Goal: Task Accomplishment & Management: Use online tool/utility

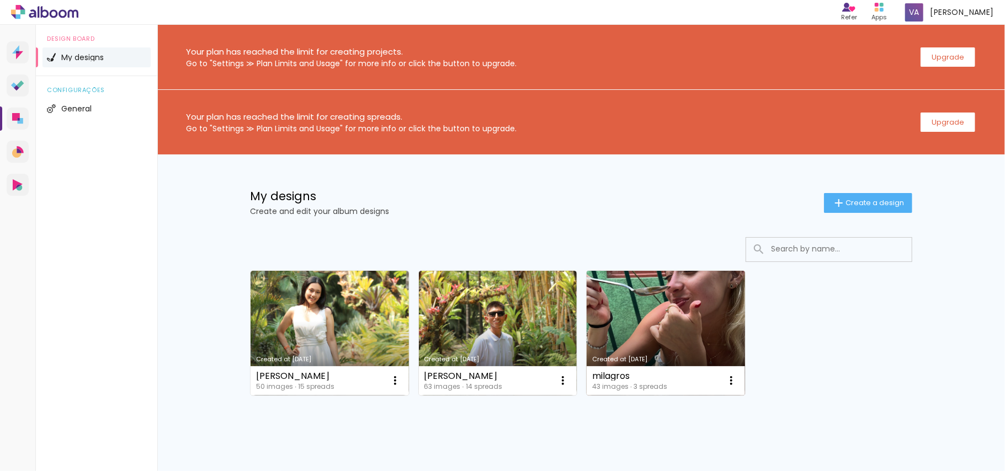
click at [658, 311] on link "Created at [DATE]" at bounding box center [666, 333] width 158 height 125
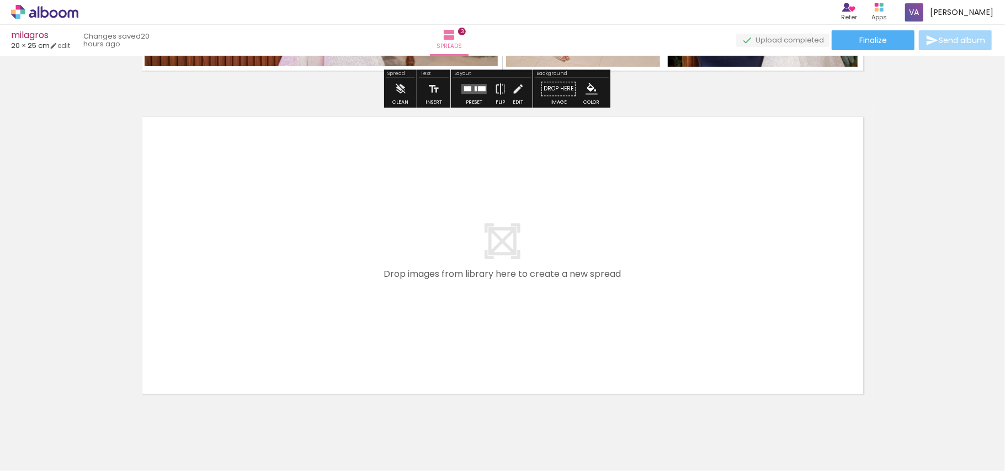
scroll to position [989, 0]
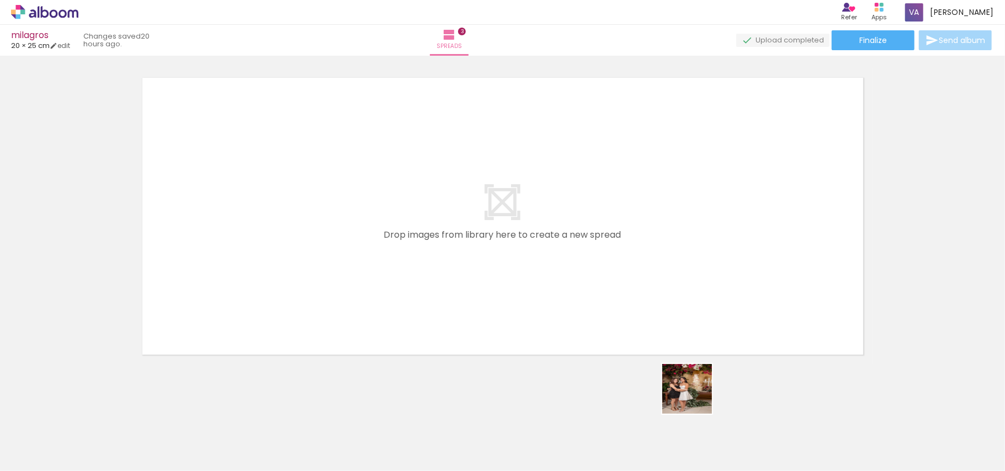
drag, startPoint x: 735, startPoint y: 440, endPoint x: 535, endPoint y: 272, distance: 261.3
click at [535, 273] on quentale-workspace at bounding box center [502, 235] width 1005 height 471
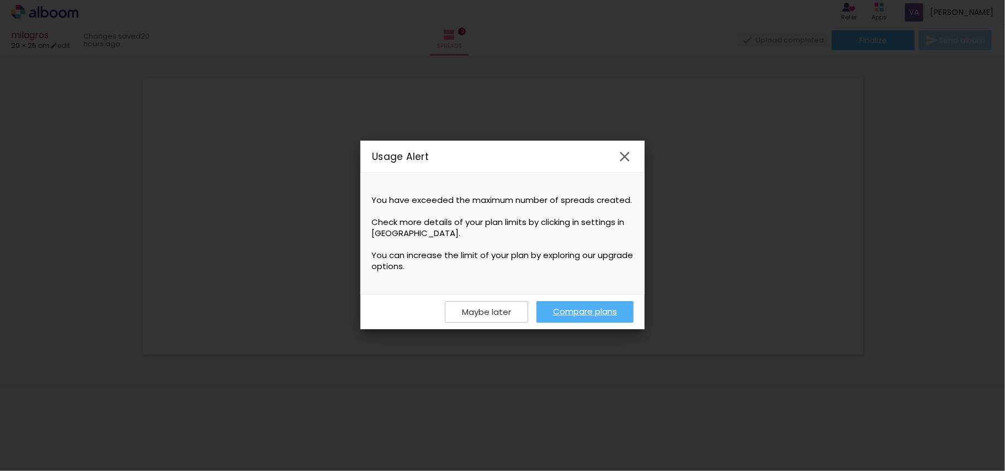
click at [0, 0] on slot "Maybe later" at bounding box center [0, 0] width 0 height 0
